Goal: Transaction & Acquisition: Purchase product/service

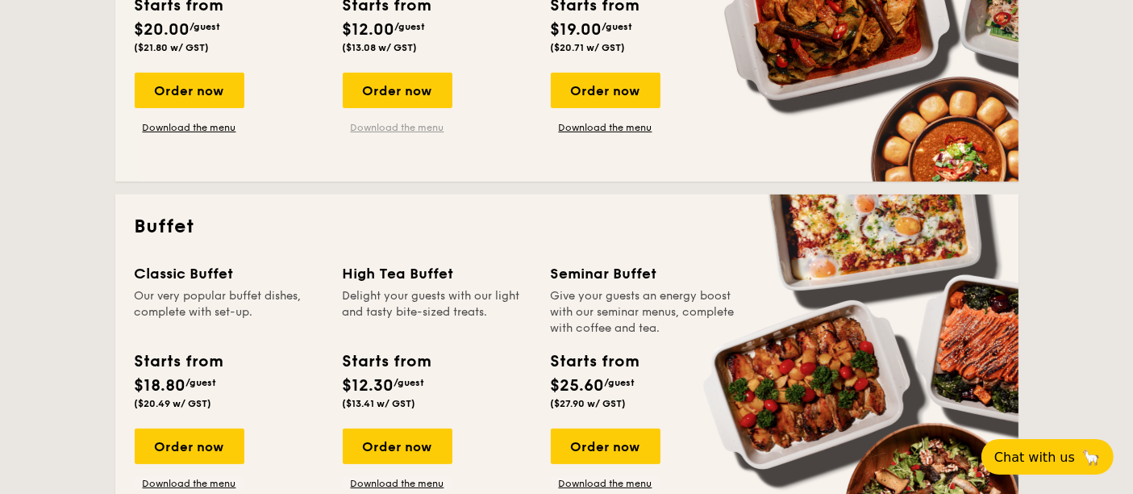
scroll to position [448, 0]
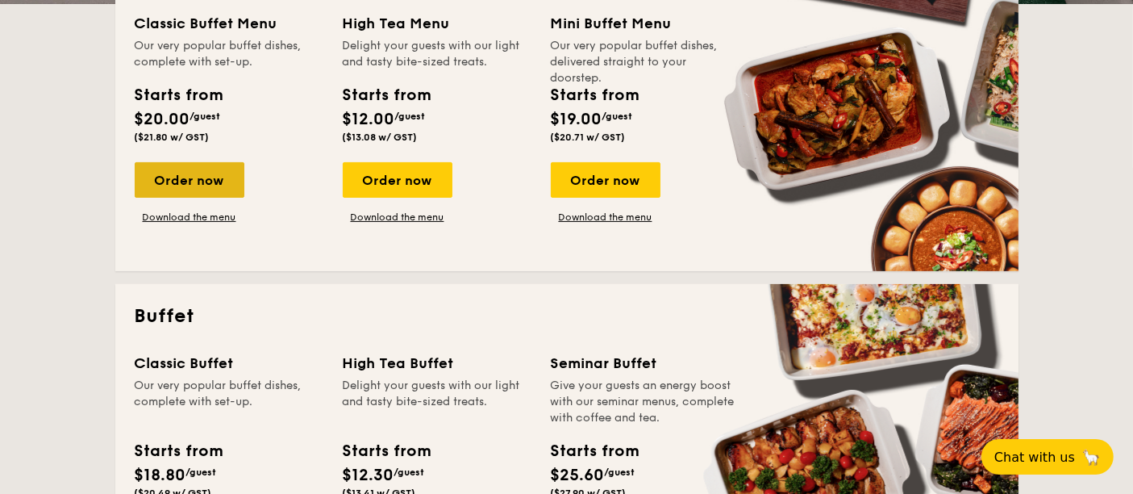
click at [196, 169] on div "Order now" at bounding box center [190, 179] width 110 height 35
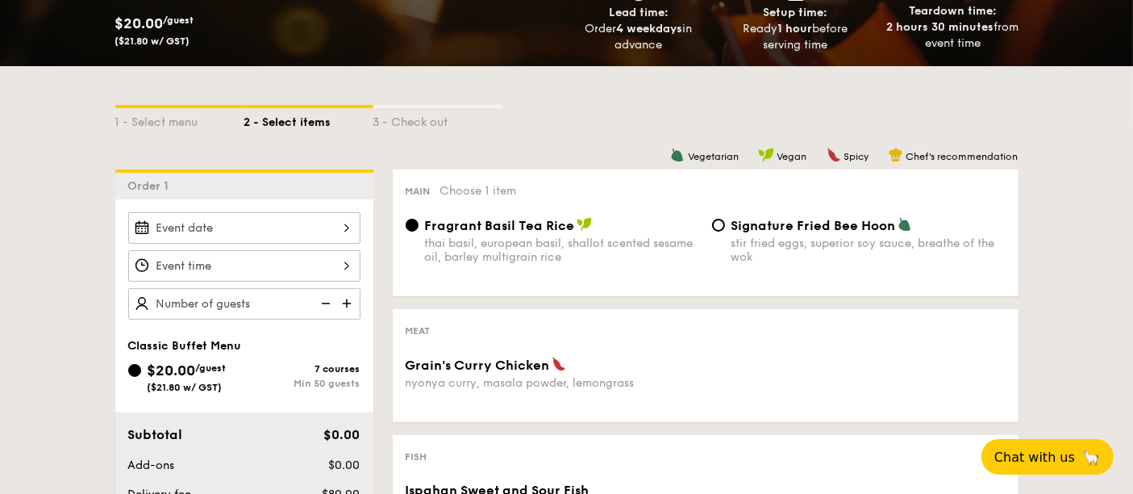
scroll to position [358, 0]
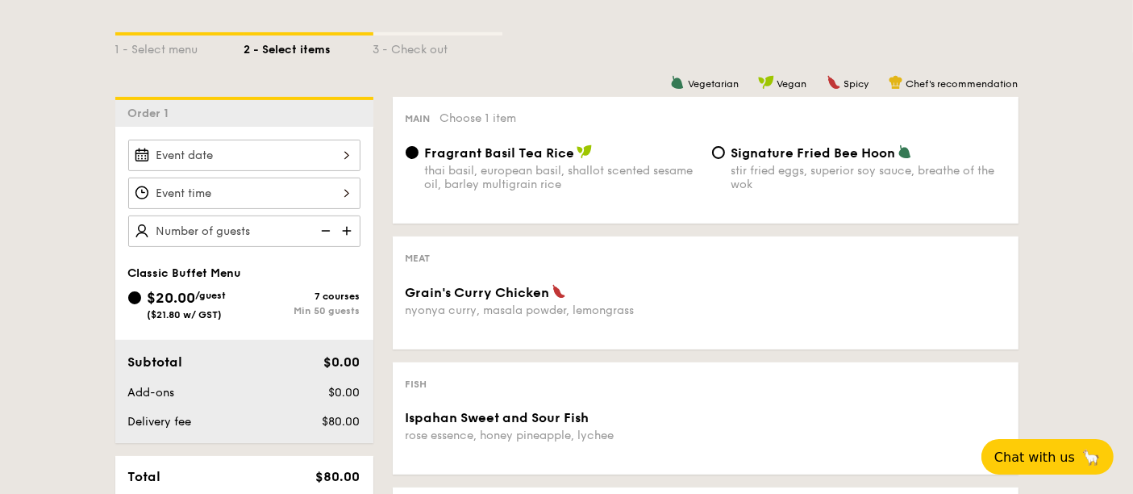
click at [236, 156] on div at bounding box center [244, 155] width 232 height 31
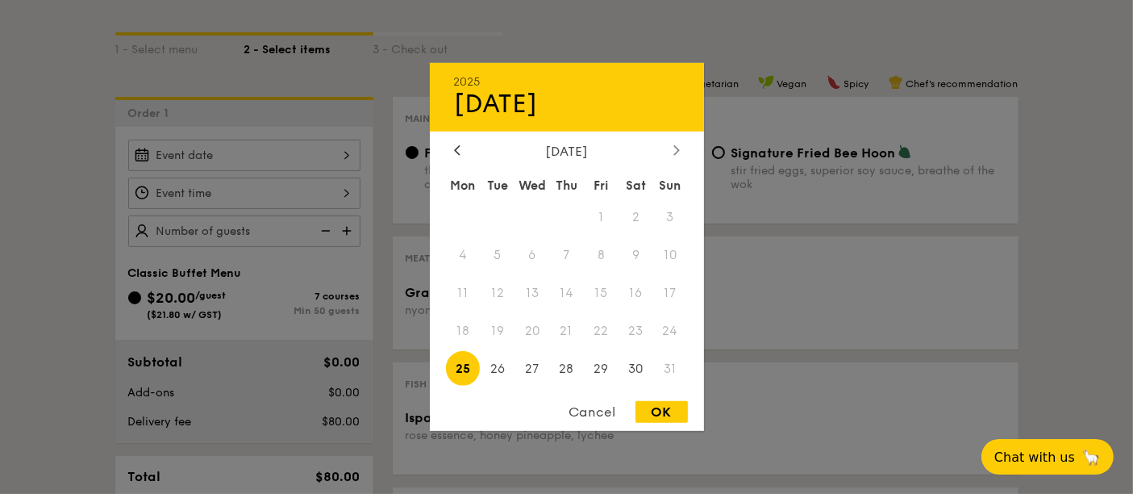
click at [677, 153] on icon at bounding box center [676, 149] width 6 height 10
click at [456, 148] on icon at bounding box center [457, 150] width 5 height 10
click at [40, 117] on div at bounding box center [566, 247] width 1133 height 494
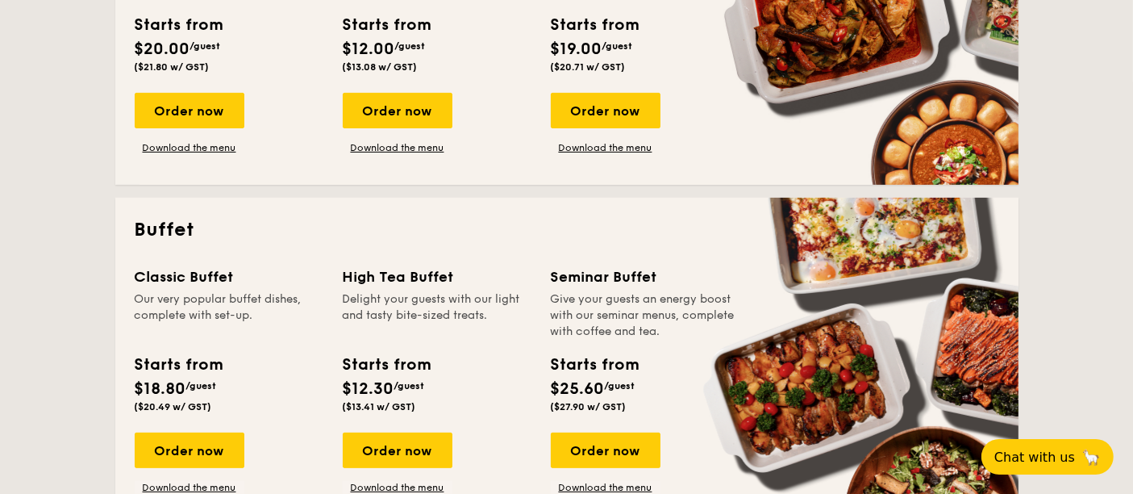
scroll to position [627, 0]
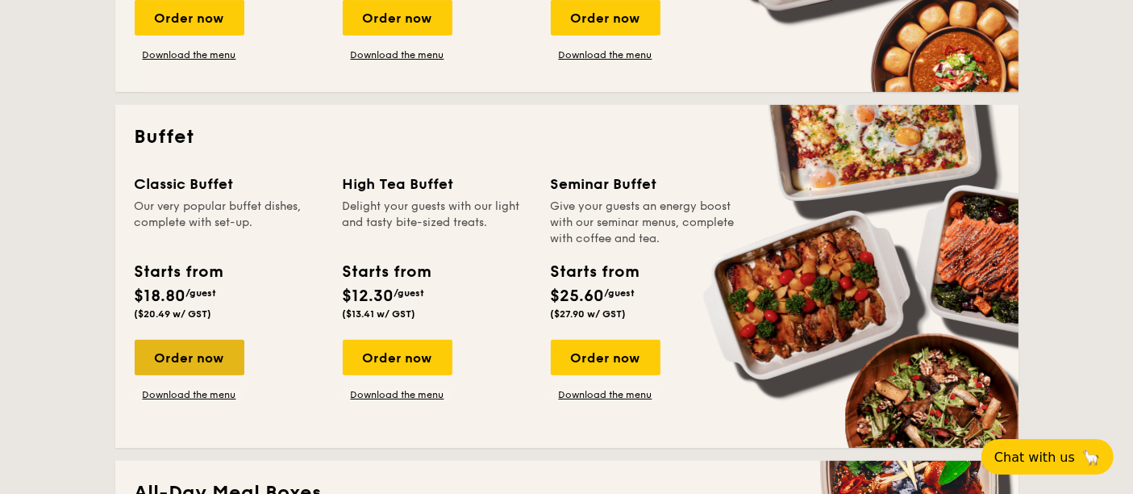
click at [224, 353] on div "Order now" at bounding box center [190, 357] width 110 height 35
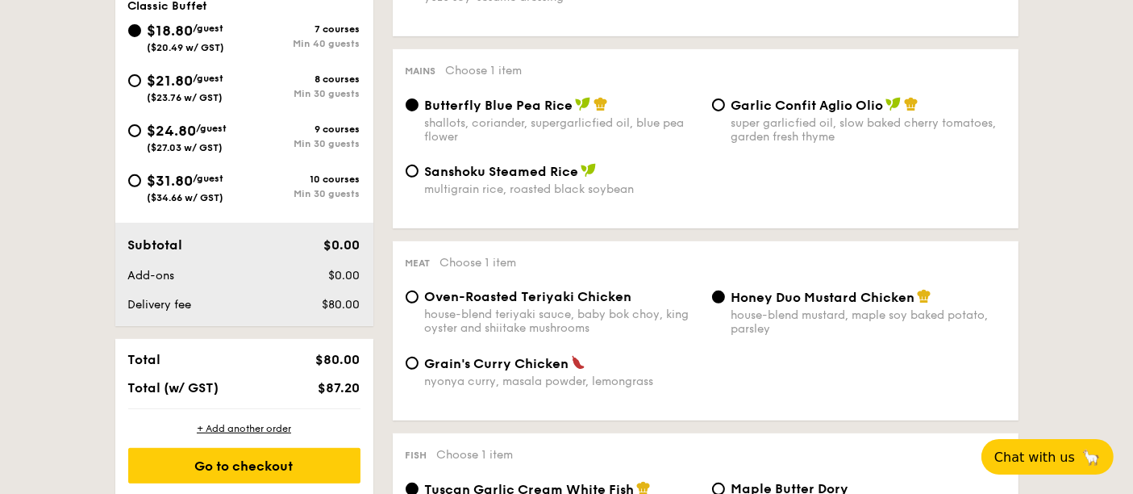
scroll to position [627, 0]
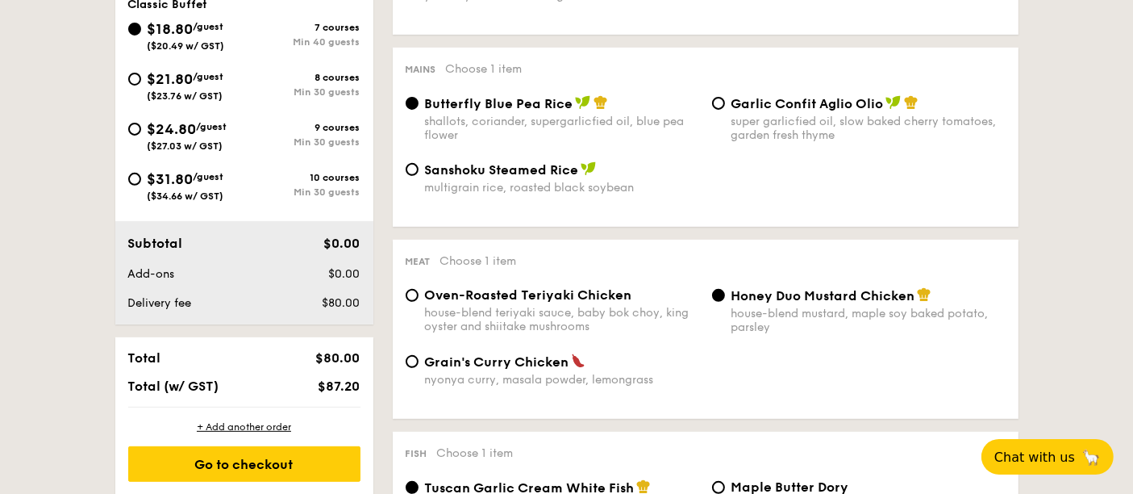
click at [421, 291] on div "Oven-Roasted Teriyaki Chicken house-blend teriyaki sauce, baby bok choy, king o…" at bounding box center [552, 310] width 306 height 46
click at [413, 300] on input "Oven-Roasted Teriyaki Chicken house-blend teriyaki sauce, baby bok choy, king o…" at bounding box center [412, 295] width 13 height 13
radio input "true"
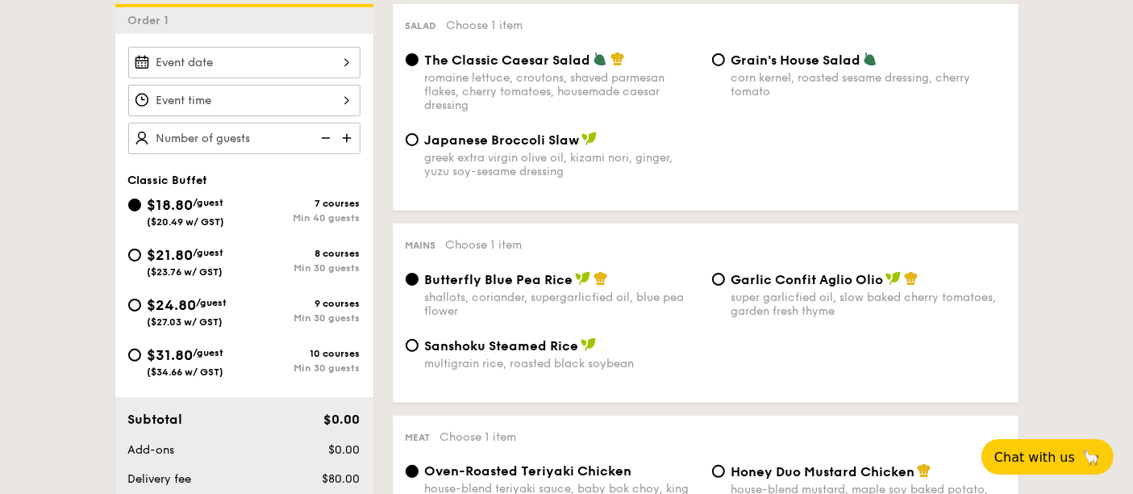
scroll to position [448, 0]
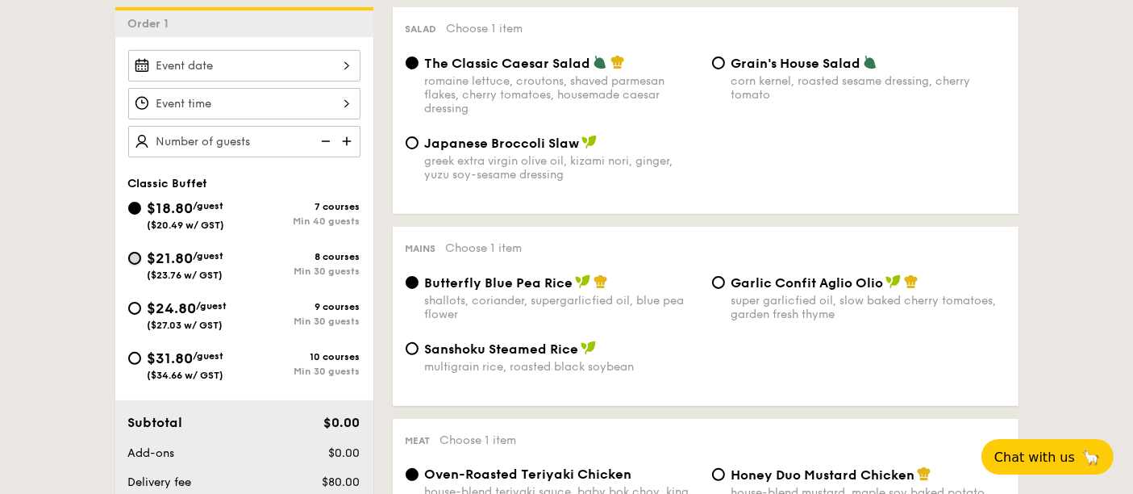
click at [130, 256] on input "$21.80 /guest ($23.76 w/ GST) 8 courses Min 30 guests" at bounding box center [134, 258] width 13 height 13
radio input "true"
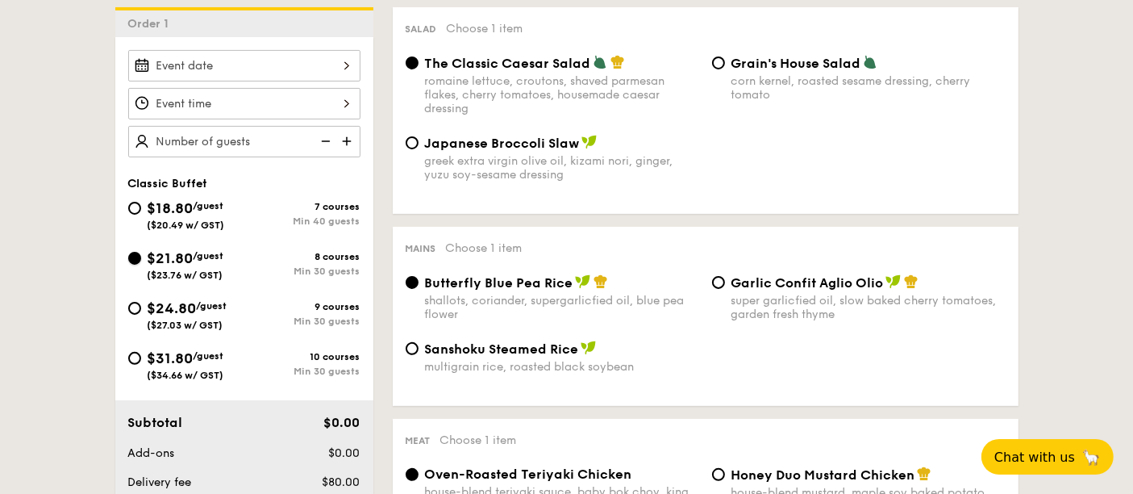
radio input "true"
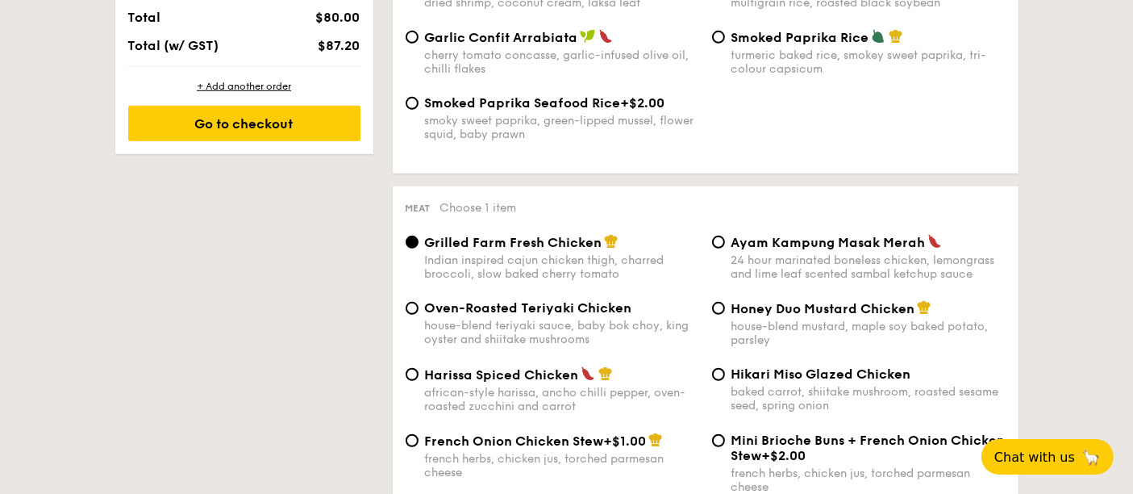
scroll to position [1075, 0]
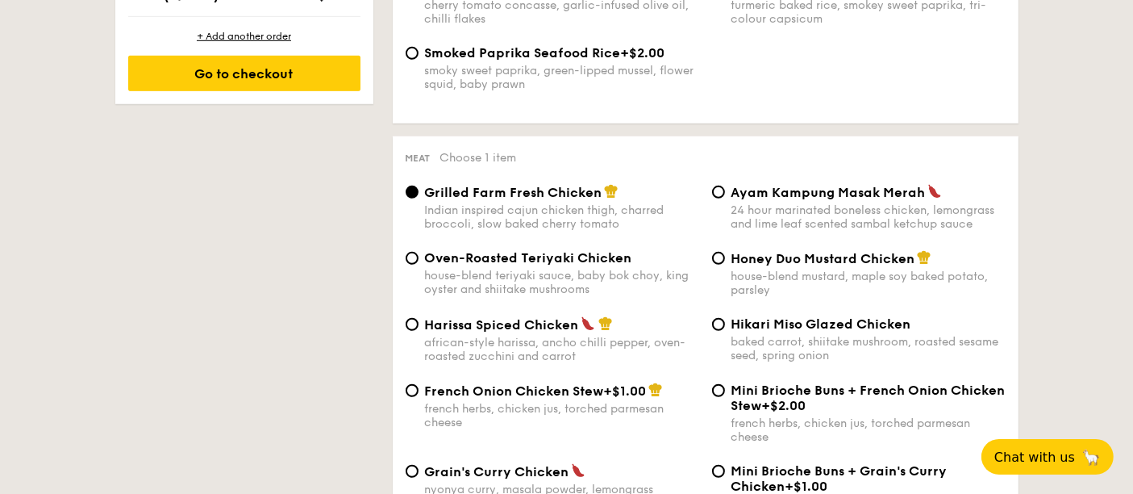
click at [523, 261] on span "Oven-Roasted Teriyaki Chicken" at bounding box center [528, 257] width 207 height 15
click at [419, 261] on input "Oven-Roasted Teriyaki Chicken house-blend teriyaki sauce, baby bok choy, king o…" at bounding box center [412, 258] width 13 height 13
radio input "true"
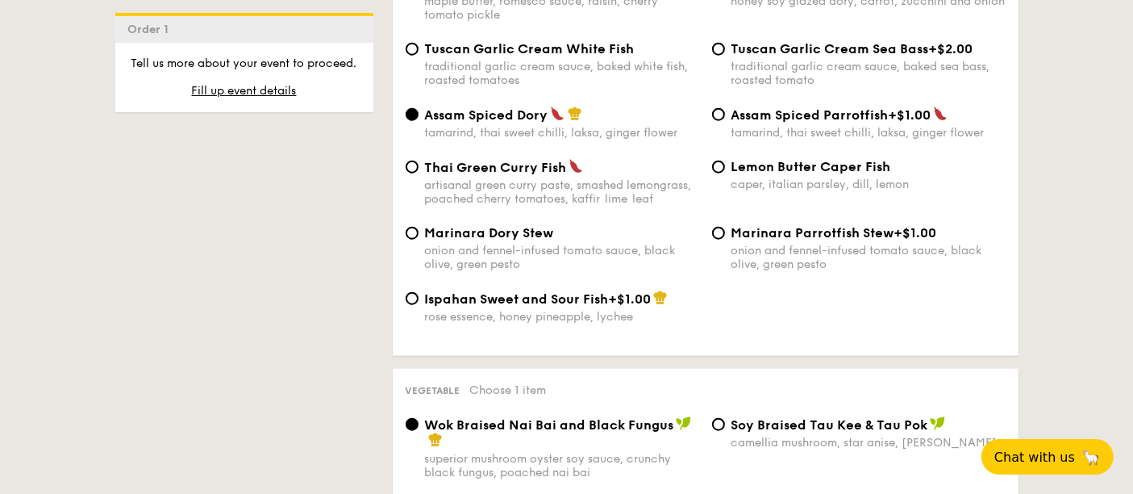
scroll to position [1523, 0]
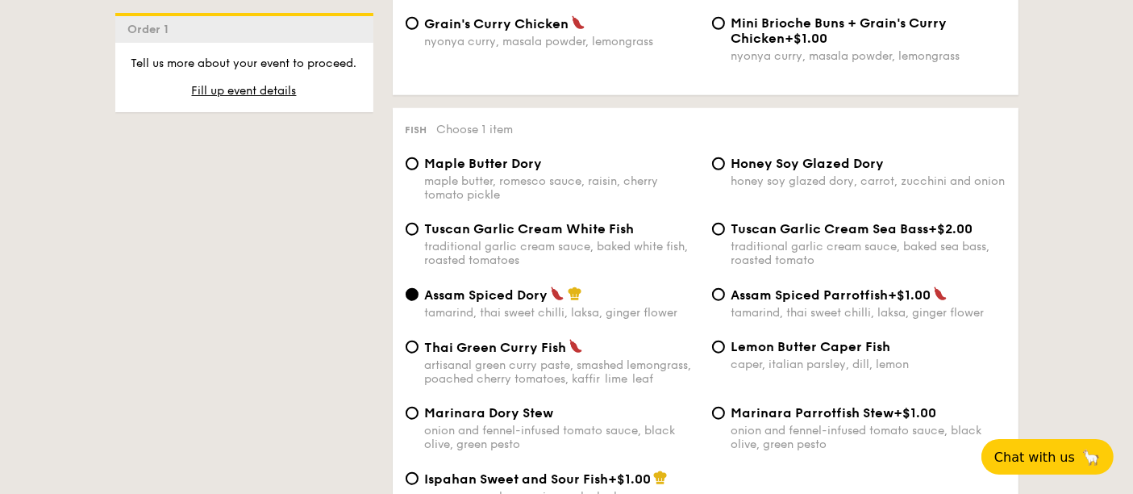
click at [727, 351] on div "Lemon Butter Caper Fish caper, italian parsley, dill, lemon" at bounding box center [859, 355] width 306 height 32
click at [719, 347] on input "Lemon Butter Caper Fish caper, italian parsley, dill, lemon" at bounding box center [718, 346] width 13 height 13
radio input "true"
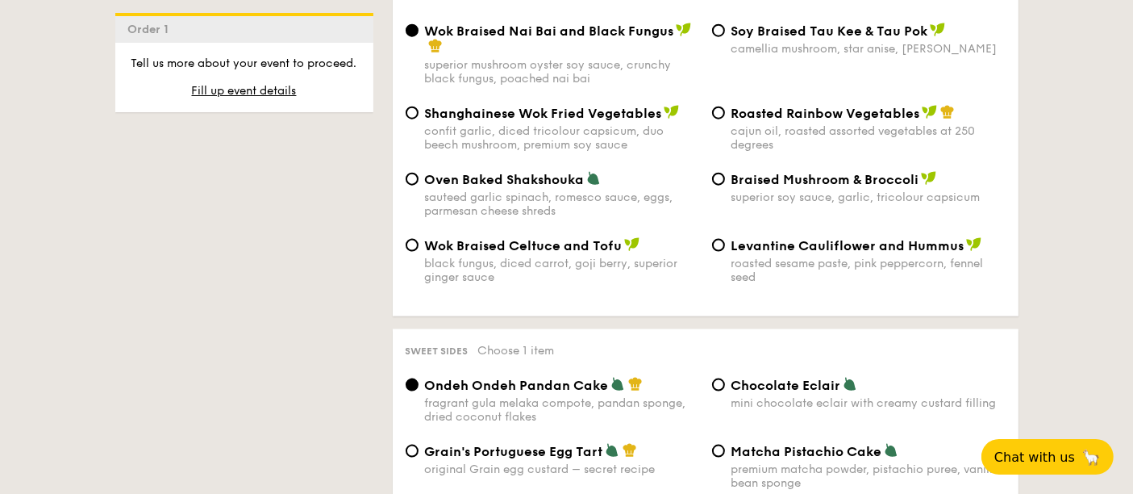
scroll to position [2240, 0]
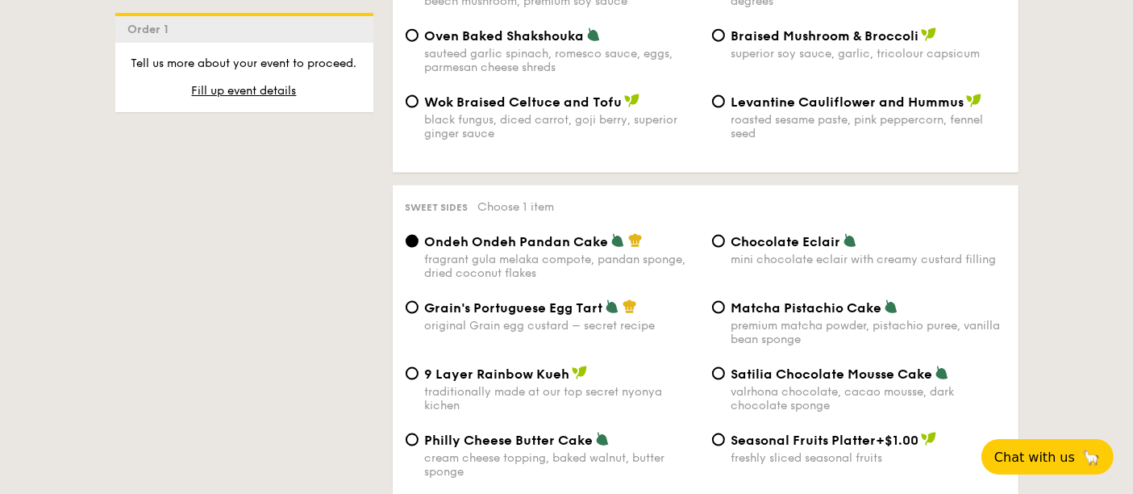
click at [732, 374] on span "Satilia Chocolate Mousse Cake" at bounding box center [832, 373] width 202 height 15
click at [725, 374] on input "Satilia Chocolate Mousse Cake valrhona chocolate, cacao mousse, dark chocolate …" at bounding box center [718, 373] width 13 height 13
radio input "true"
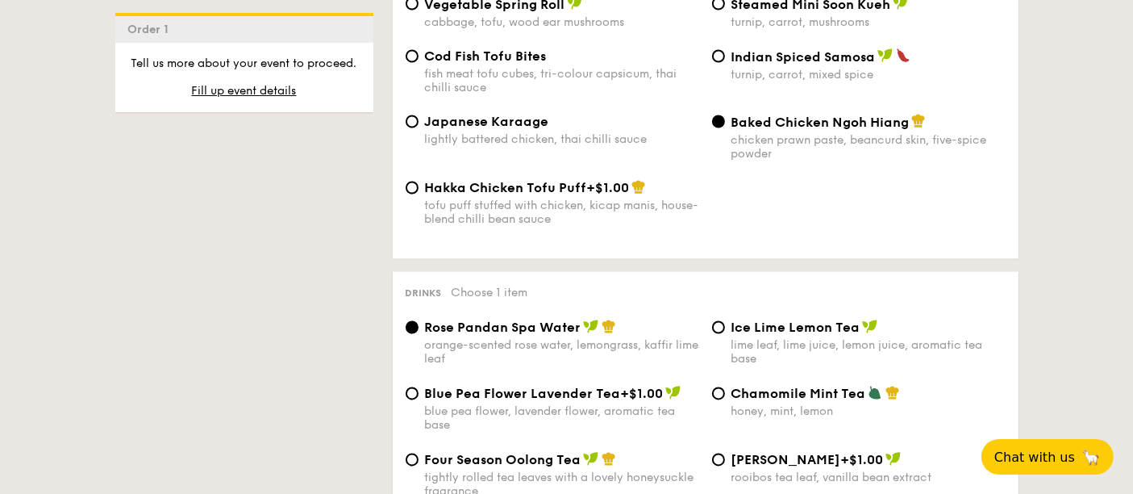
scroll to position [3046, 0]
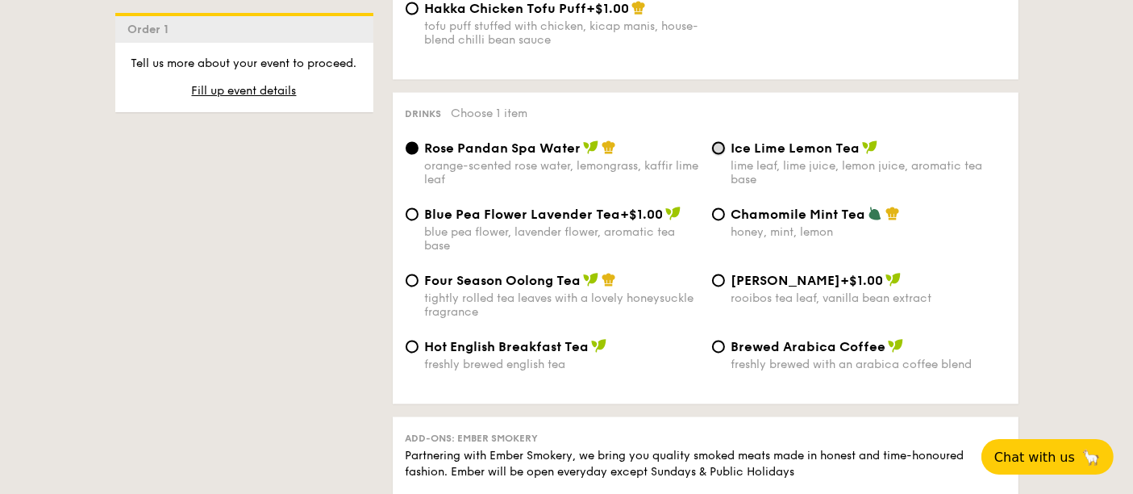
click at [722, 148] on input "Ice Lime Lemon Tea lime leaf, lime juice, lemon juice, aromatic tea base" at bounding box center [718, 148] width 13 height 13
radio input "true"
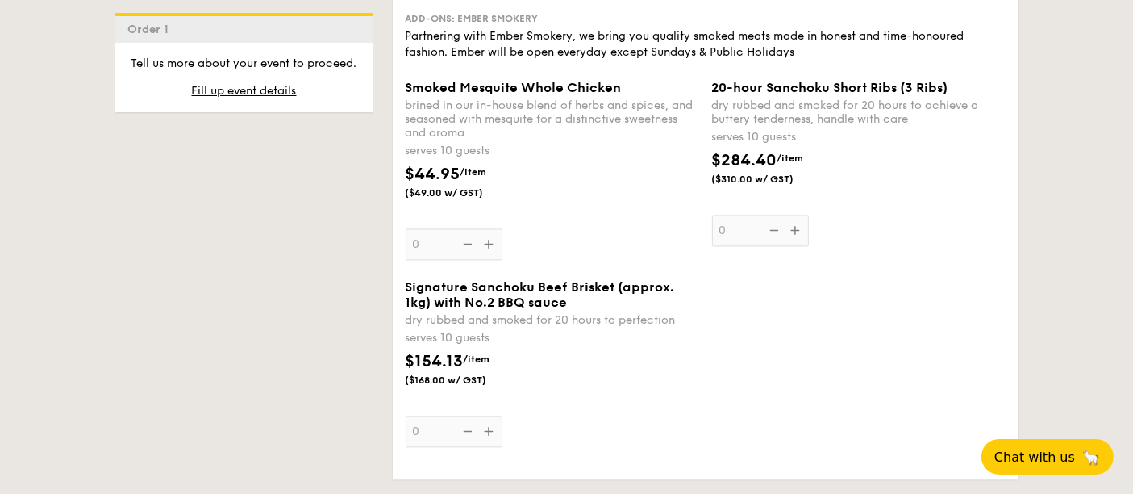
scroll to position [3494, 0]
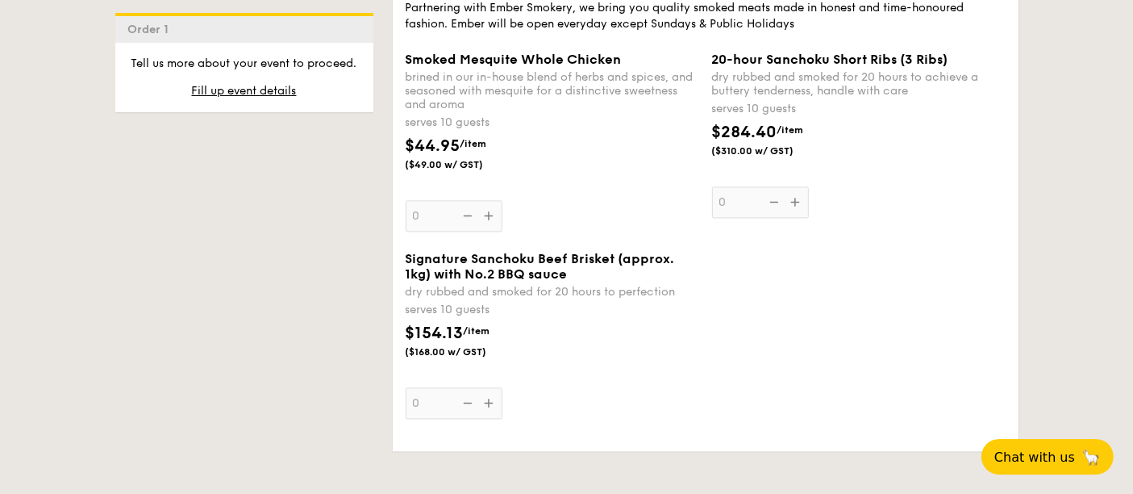
click at [488, 402] on div "Signature Sanchoku Beef Brisket (approx. 1kg) with No.2 BBQ sauce dry rubbed an…" at bounding box center [553, 335] width 294 height 168
click at [488, 402] on input "0" at bounding box center [454, 402] width 97 height 31
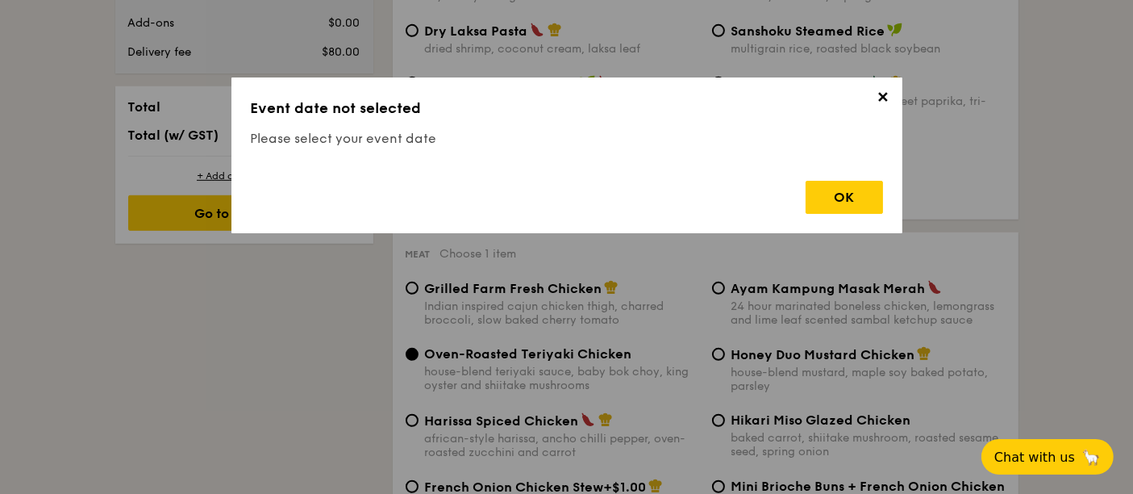
scroll to position [431, 0]
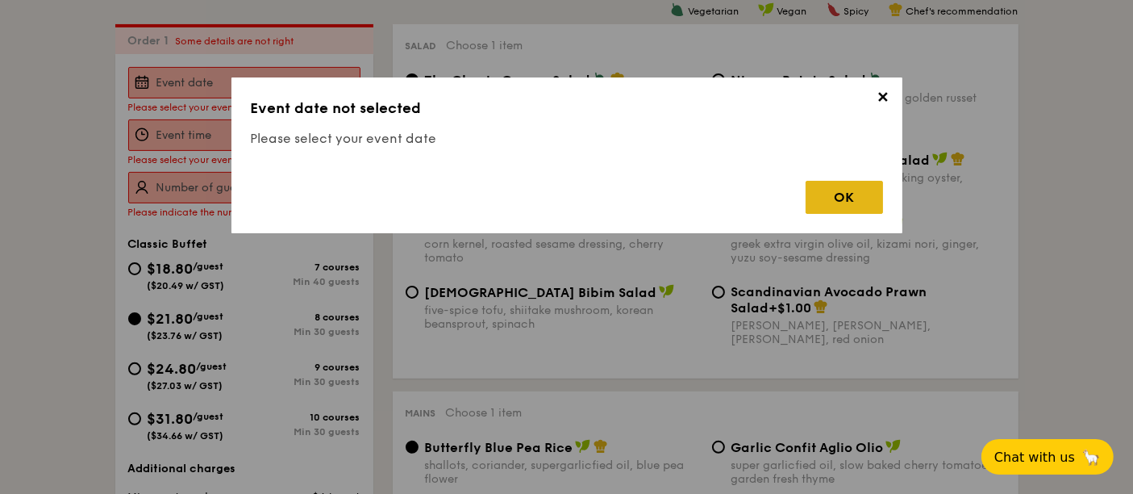
click at [863, 202] on div "OK" at bounding box center [844, 197] width 77 height 33
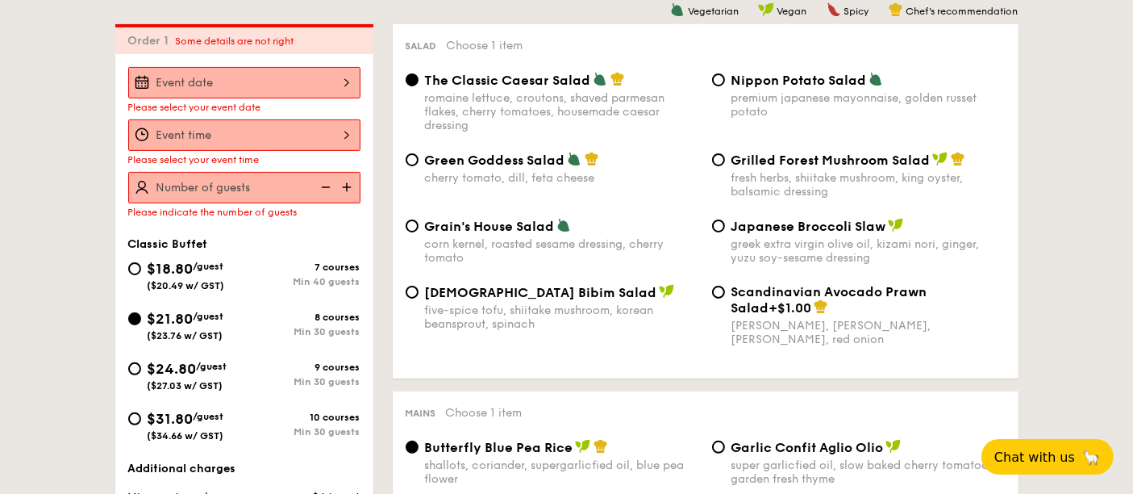
click at [285, 77] on div at bounding box center [244, 82] width 232 height 31
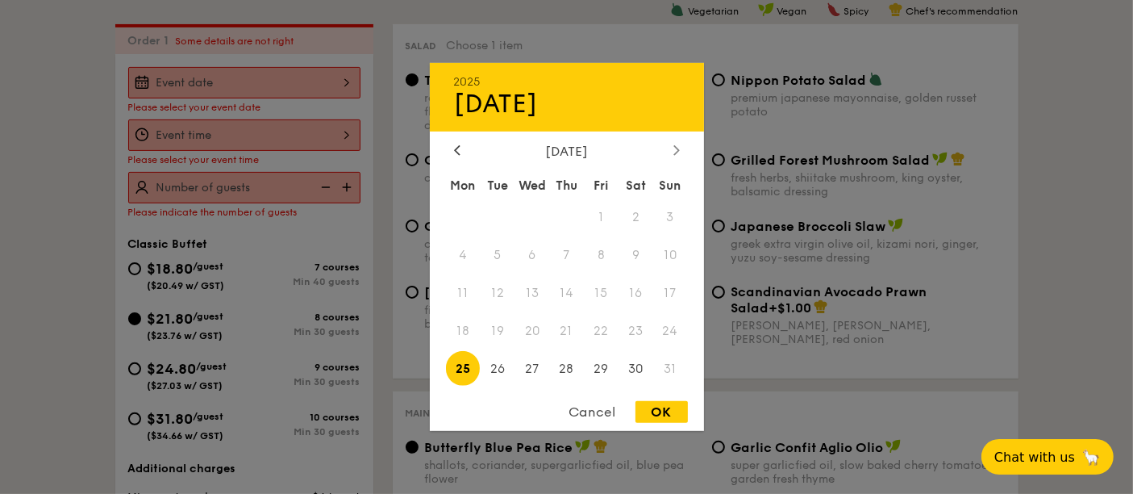
click at [681, 144] on div at bounding box center [676, 151] width 15 height 15
click at [634, 215] on span "6" at bounding box center [636, 217] width 35 height 35
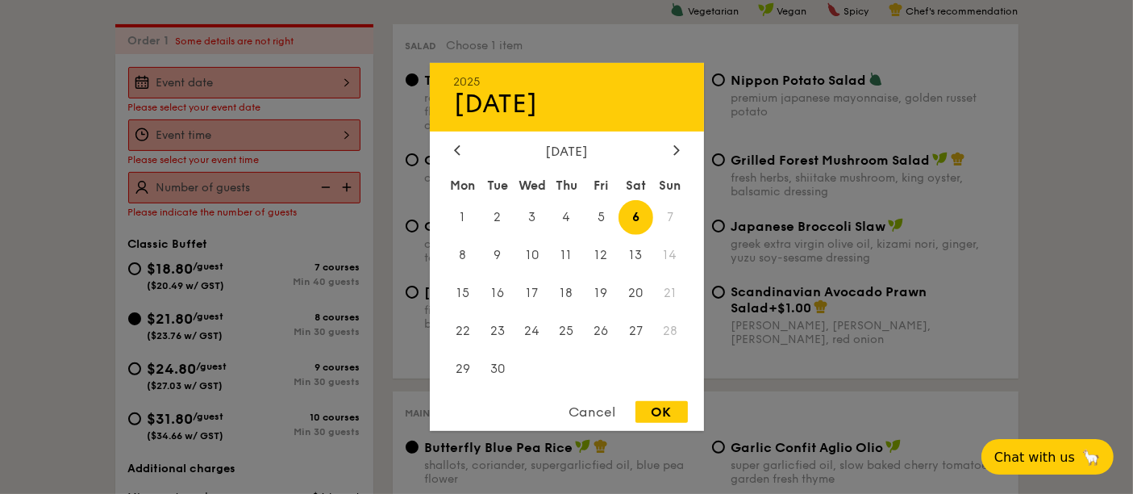
click at [654, 412] on div "OK" at bounding box center [661, 412] width 52 height 22
type input "Sep 06, 2025"
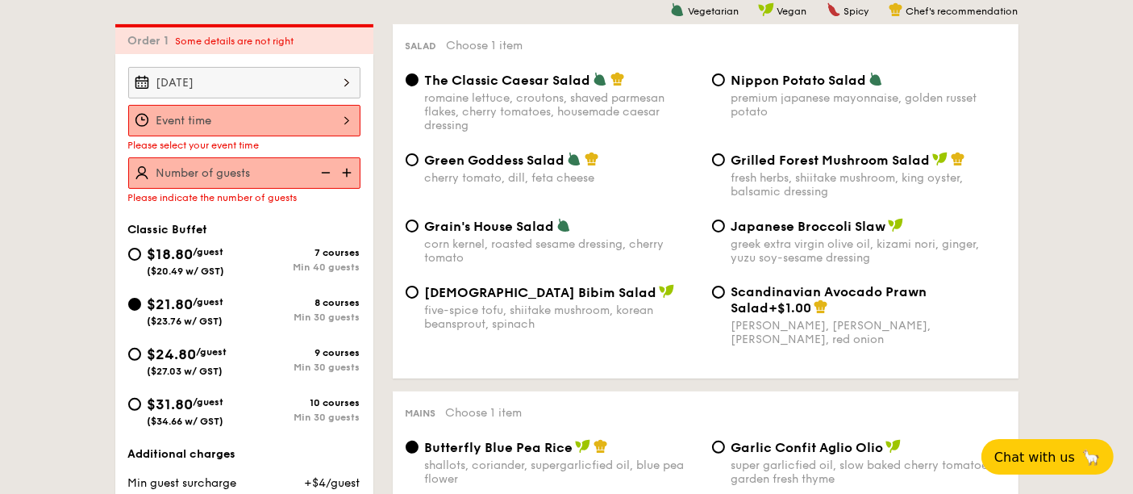
click at [265, 130] on div at bounding box center [244, 120] width 232 height 31
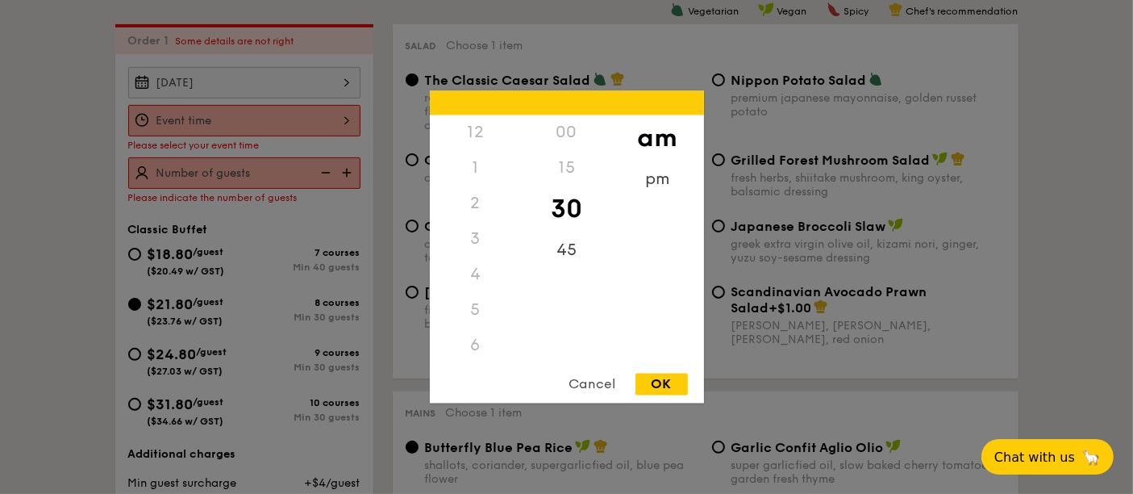
scroll to position [180, 0]
click at [660, 179] on div "pm" at bounding box center [657, 185] width 91 height 47
click at [483, 168] on div "6" at bounding box center [475, 171] width 91 height 47
click at [571, 127] on div "00" at bounding box center [566, 138] width 91 height 47
click at [475, 133] on div "5" at bounding box center [475, 136] width 91 height 47
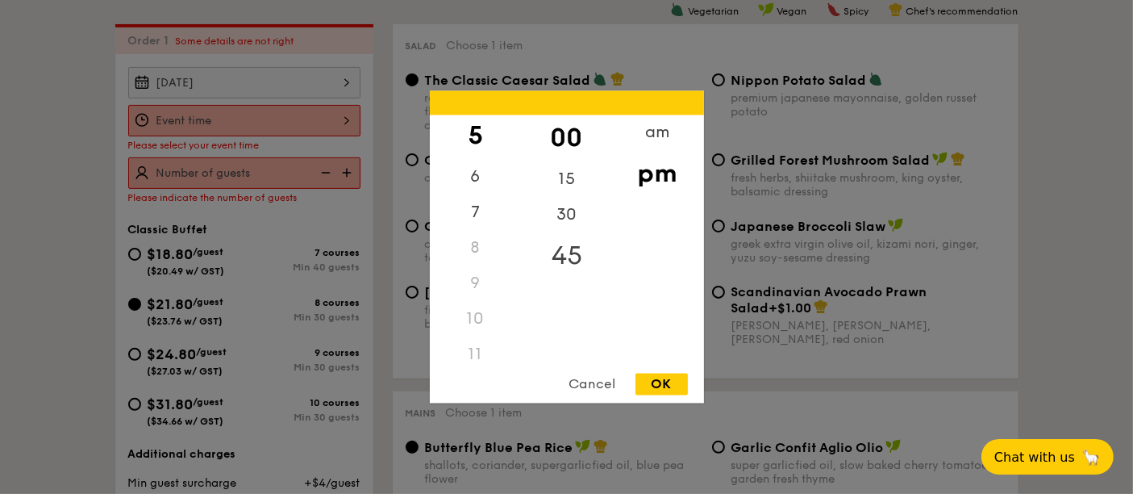
click at [574, 253] on div "45" at bounding box center [566, 256] width 91 height 47
click at [665, 379] on div "OK" at bounding box center [661, 384] width 52 height 22
type input "5:45PM"
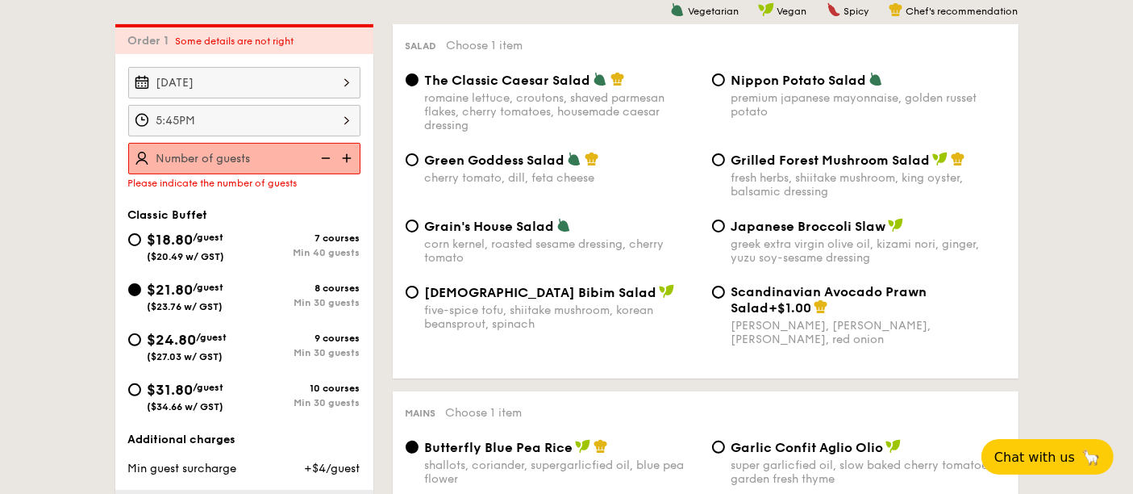
click at [333, 153] on img at bounding box center [324, 158] width 24 height 31
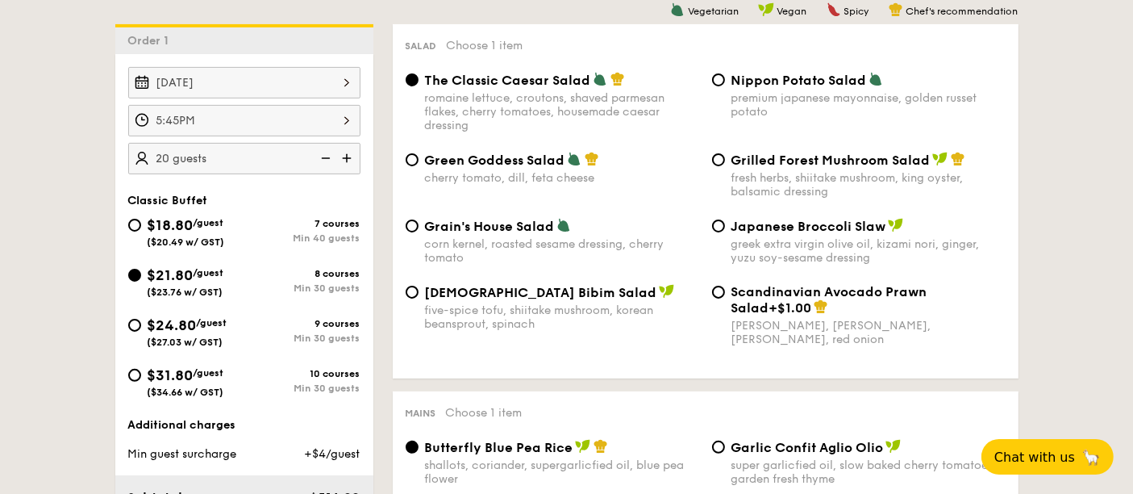
click at [348, 162] on img at bounding box center [348, 158] width 24 height 31
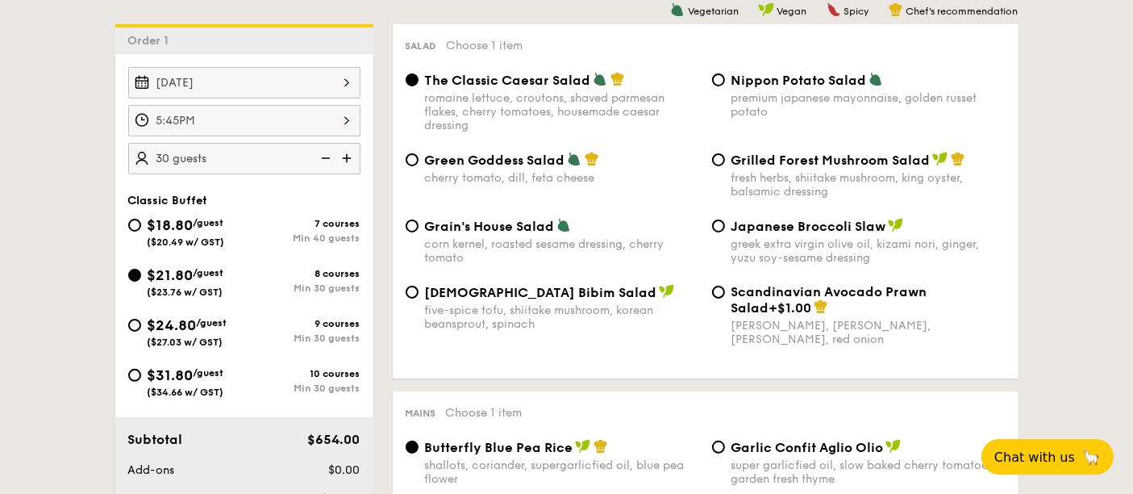
click at [348, 162] on img at bounding box center [348, 158] width 24 height 31
type input "35 guests"
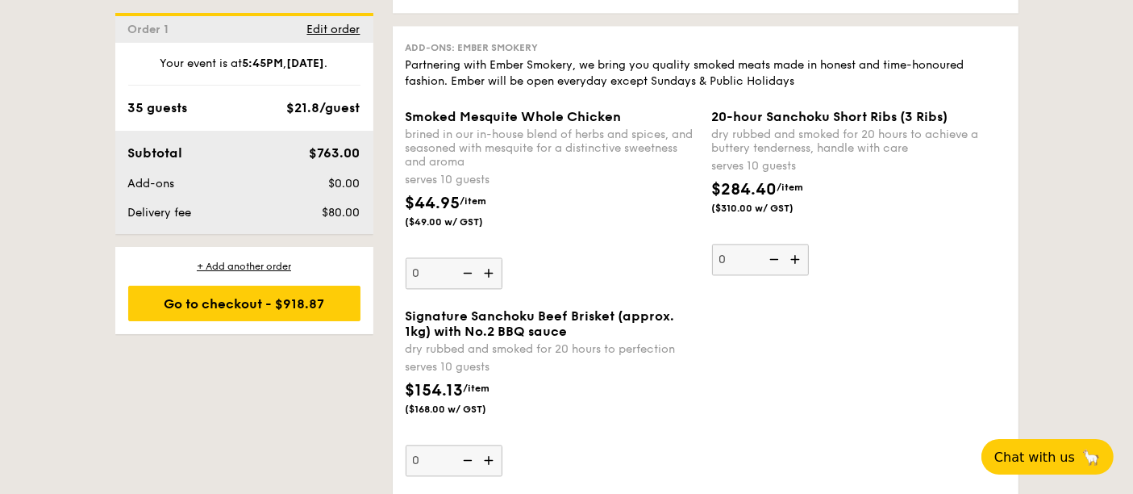
scroll to position [3566, 0]
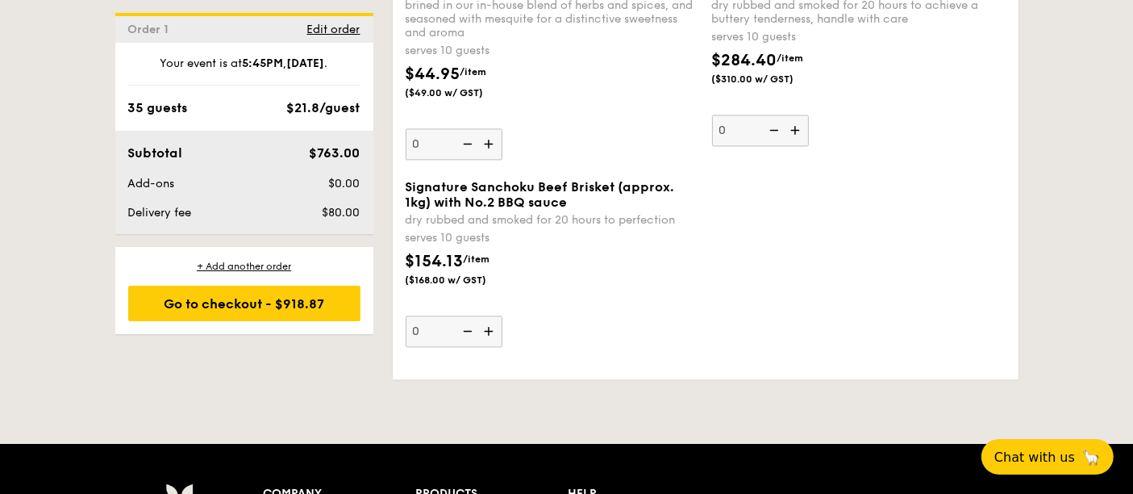
click at [493, 325] on img at bounding box center [490, 330] width 24 height 31
click at [493, 325] on input "0" at bounding box center [454, 330] width 97 height 31
type input "1"
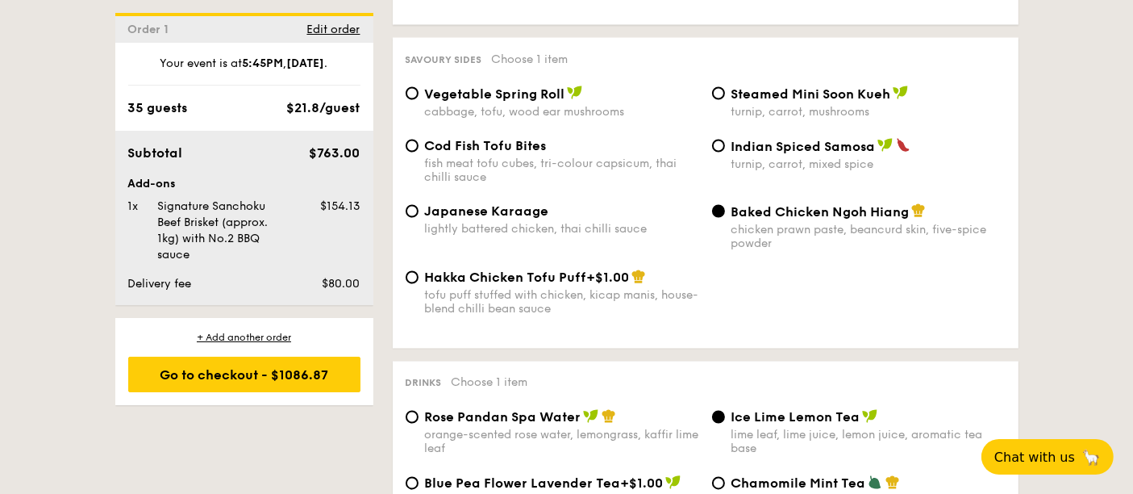
scroll to position [3494, 0]
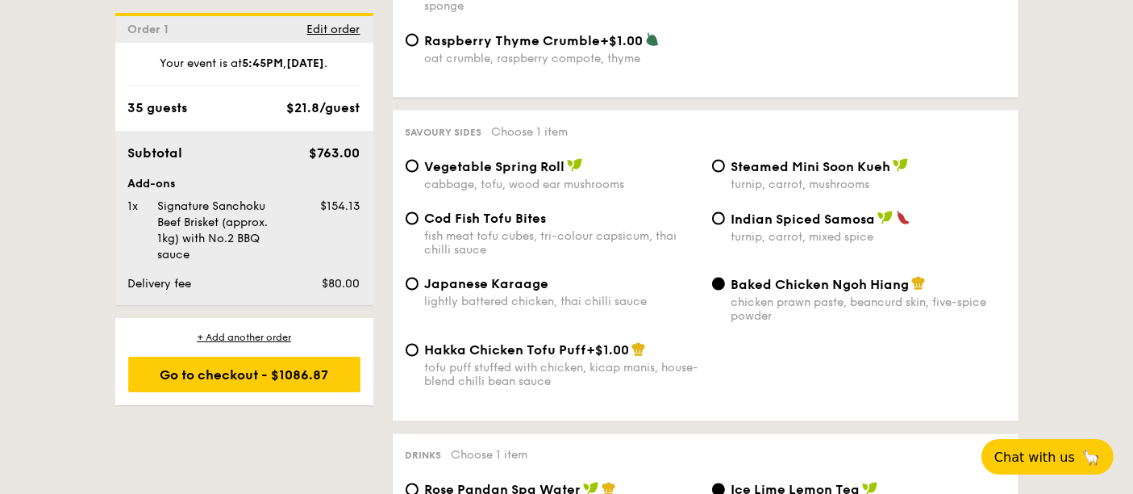
scroll to position [2688, 0]
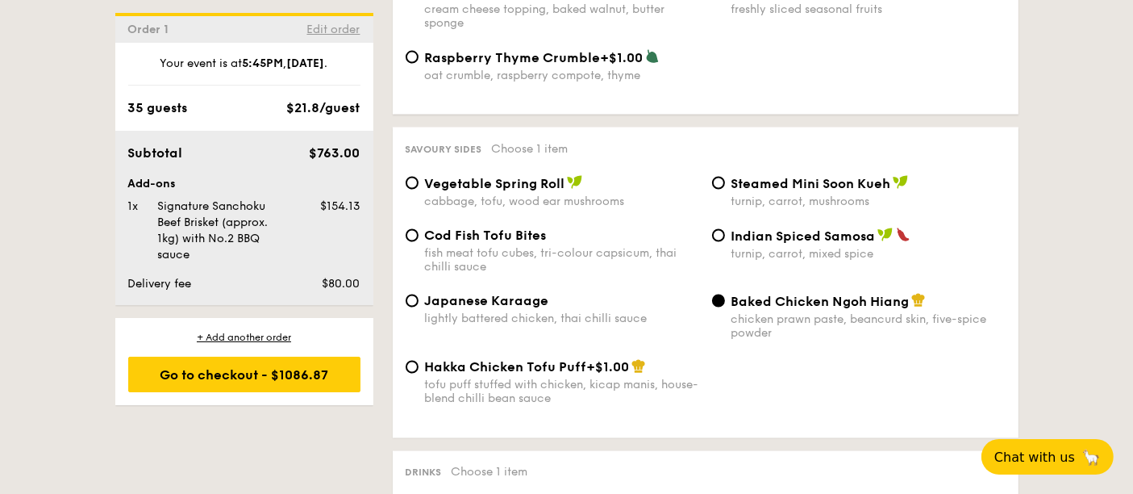
click at [340, 31] on span "Edit order" at bounding box center [333, 30] width 53 height 14
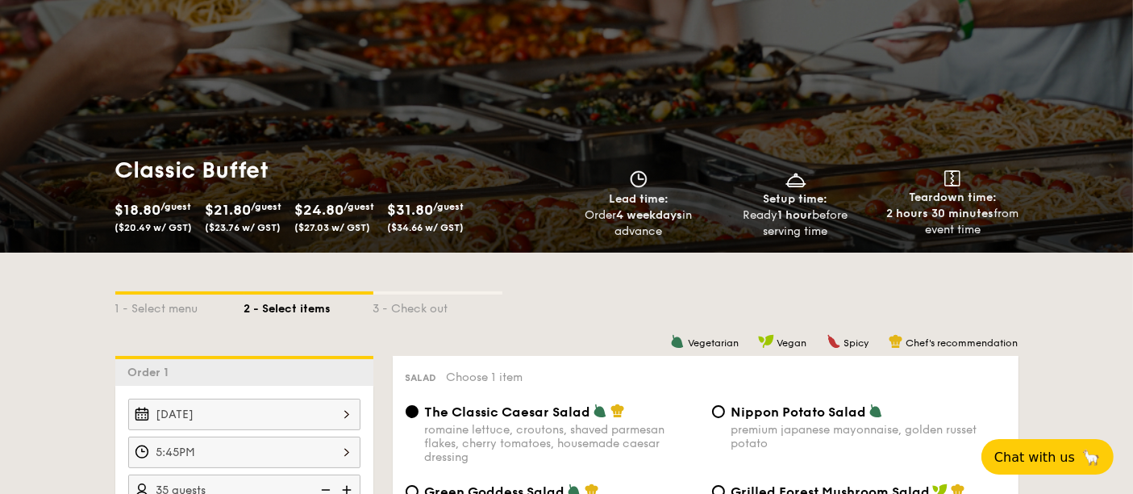
scroll to position [0, 0]
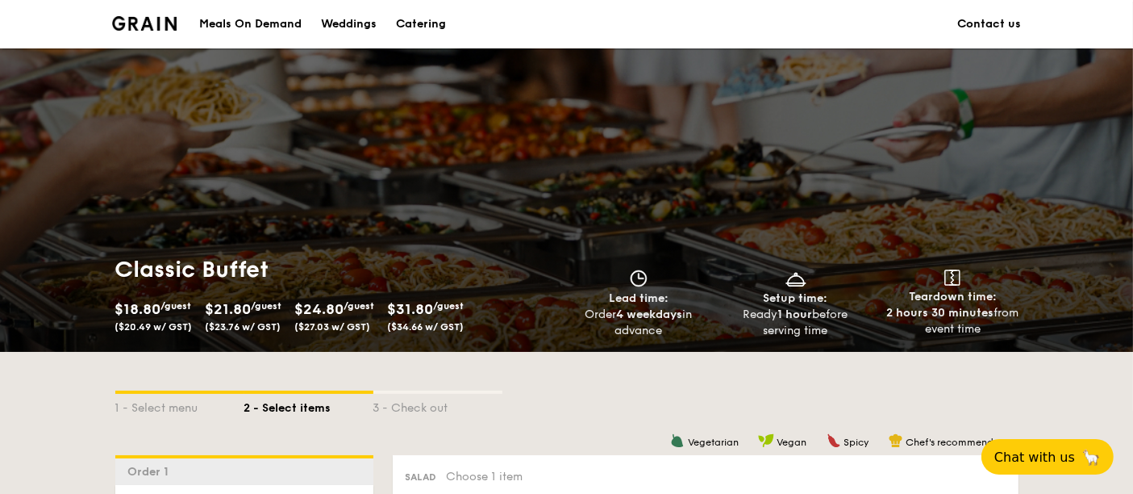
click at [139, 19] on img at bounding box center [144, 23] width 65 height 15
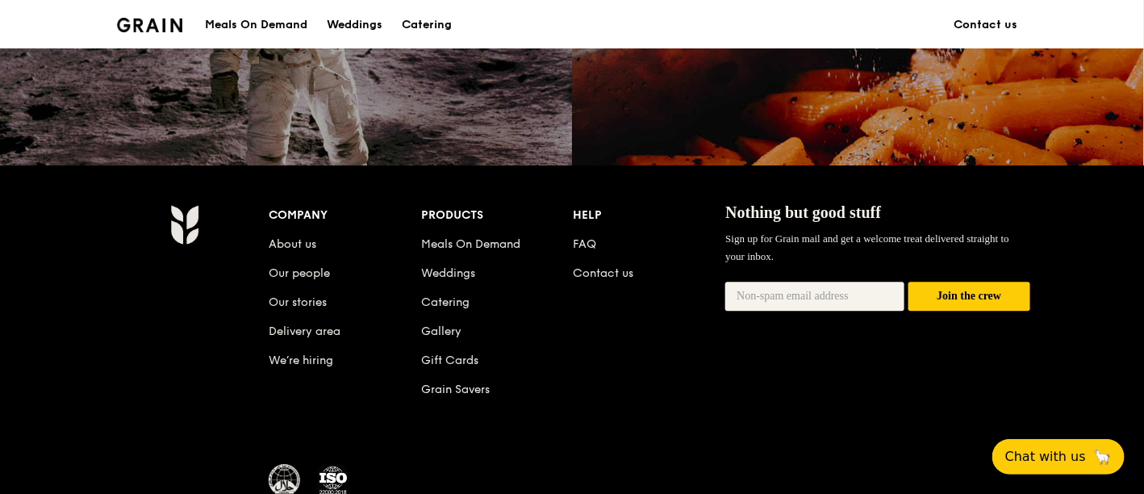
scroll to position [1629, 0]
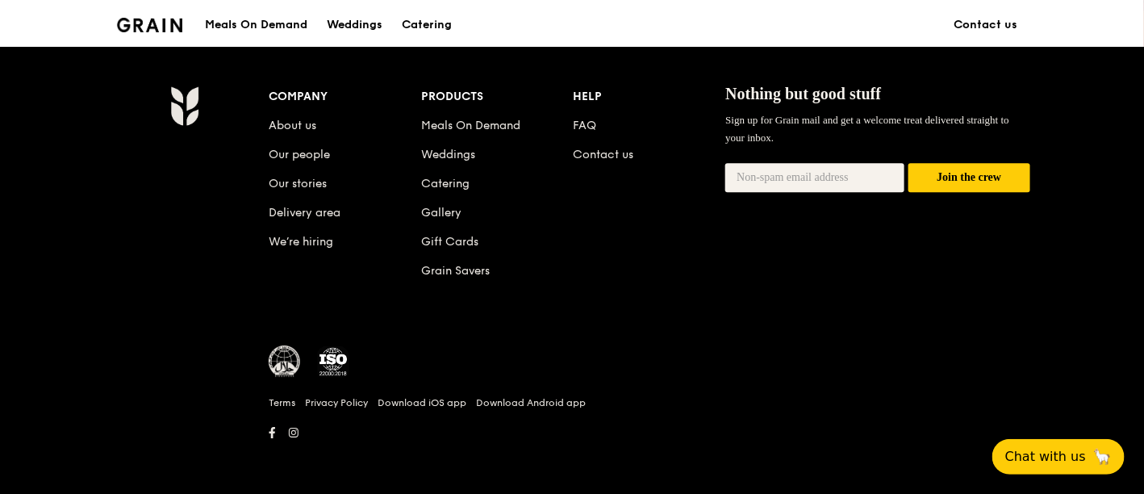
click at [189, 110] on img at bounding box center [184, 105] width 28 height 40
click at [144, 17] on h1 "Grain logo" at bounding box center [149, 23] width 65 height 48
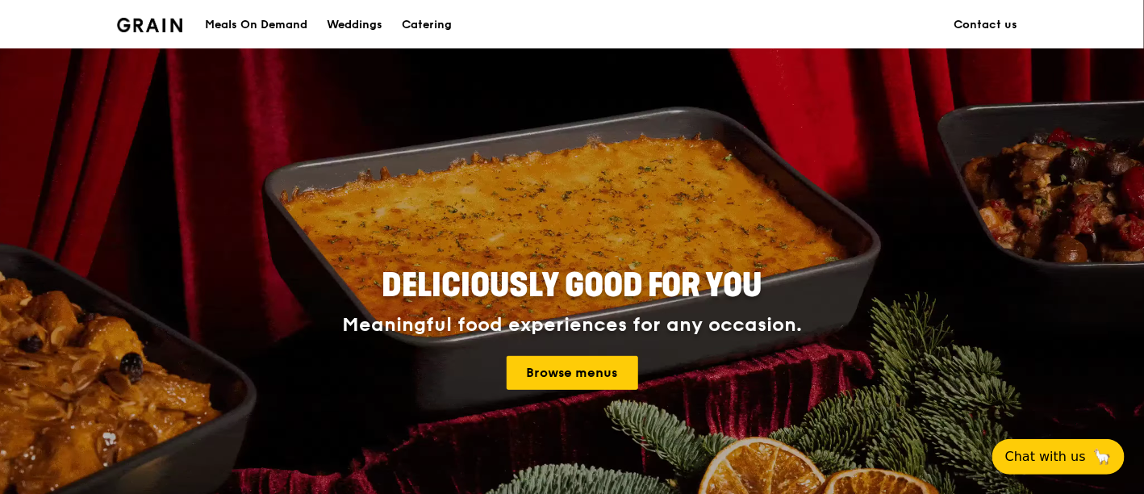
scroll to position [16, 0]
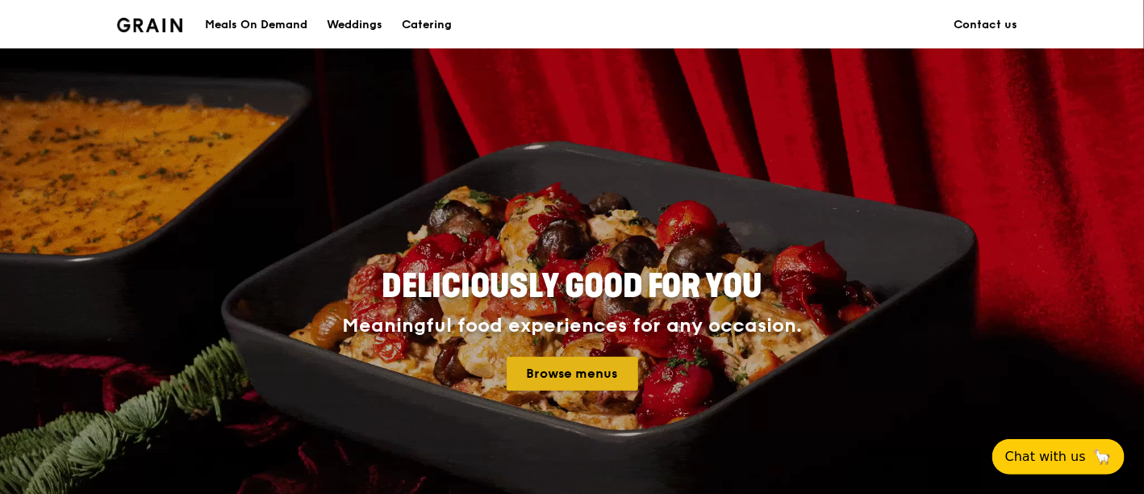
click at [593, 381] on link "Browse menus" at bounding box center [571, 373] width 131 height 34
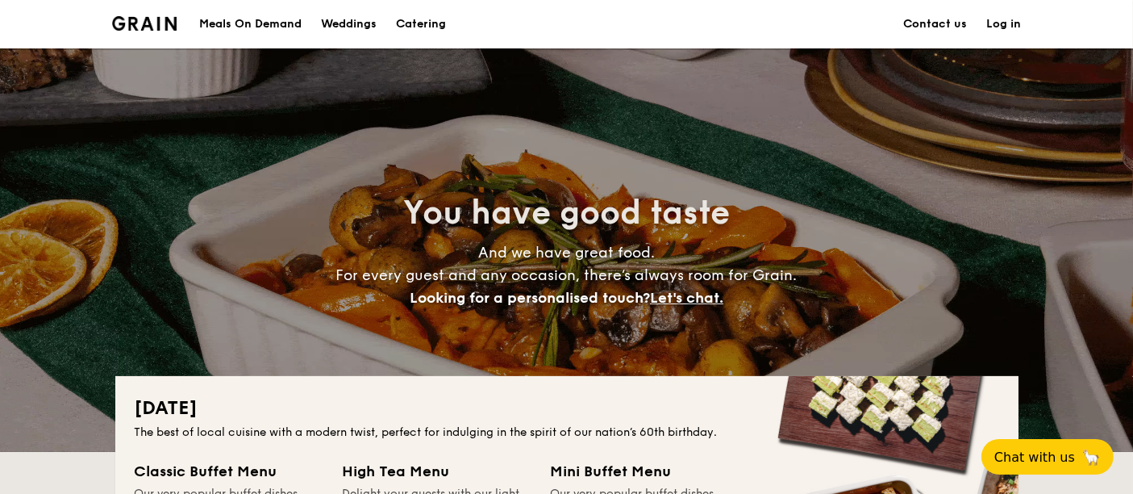
click at [1002, 25] on link "Log in" at bounding box center [1004, 24] width 35 height 48
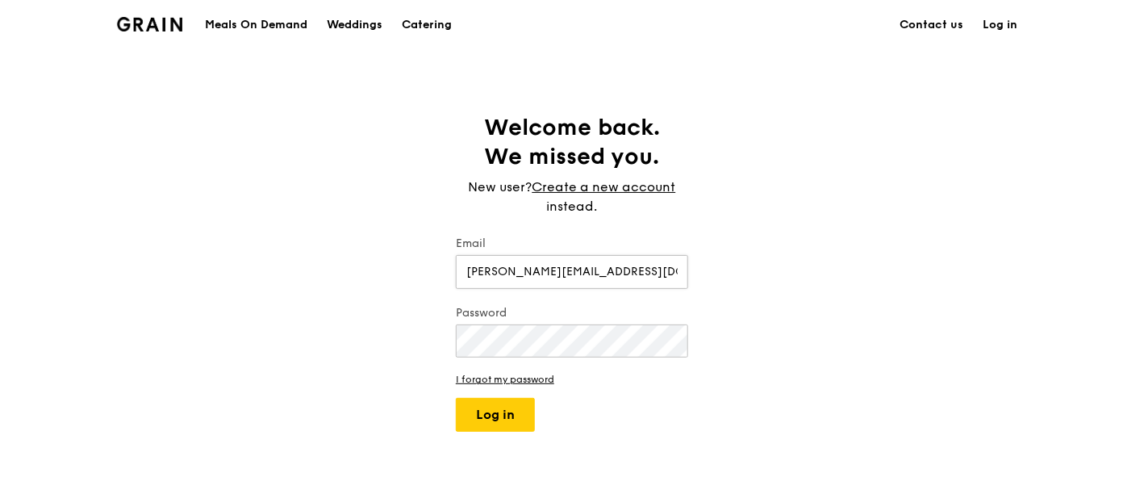
click at [640, 278] on input "[PERSON_NAME][EMAIL_ADDRESS][DOMAIN_NAME]" at bounding box center [572, 272] width 232 height 34
drag, startPoint x: 640, startPoint y: 278, endPoint x: 211, endPoint y: 256, distance: 429.6
click at [211, 256] on div "Welcome back. We missed you. New user? Create a new account instead. Email [PER…" at bounding box center [572, 272] width 1144 height 319
type input "[EMAIL_ADDRESS][DOMAIN_NAME]"
click at [456, 398] on button "Log in" at bounding box center [495, 415] width 79 height 34
